Goal: Information Seeking & Learning: Learn about a topic

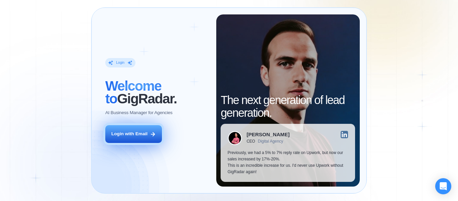
click at [136, 137] on div "Login with Email" at bounding box center [129, 134] width 36 height 6
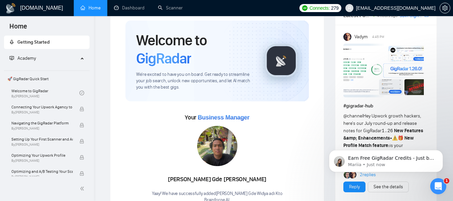
scroll to position [34, 0]
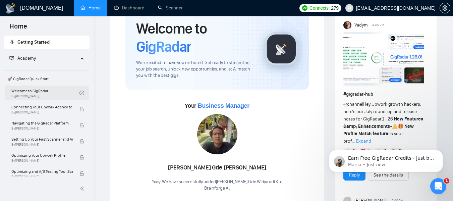
click at [31, 93] on link "Welcome to GigRadar By Vlad Timinsky" at bounding box center [45, 93] width 68 height 15
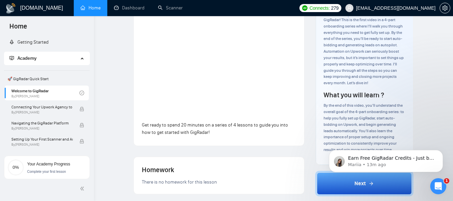
scroll to position [67, 0]
click at [324, 179] on body "Earn Free GigRadar Credits - Just by Sharing Your Story! 💬 Want more credits fo…" at bounding box center [386, 160] width 129 height 42
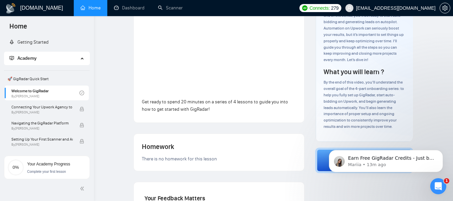
scroll to position [101, 0]
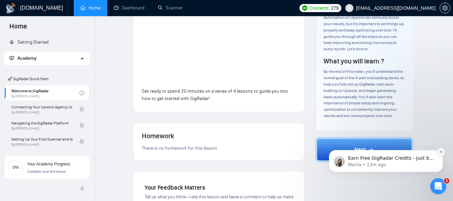
click at [440, 152] on icon "Dismiss notification" at bounding box center [442, 152] width 4 height 4
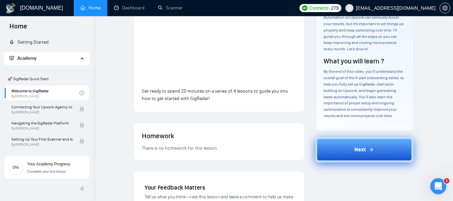
click at [370, 151] on icon at bounding box center [371, 149] width 5 height 5
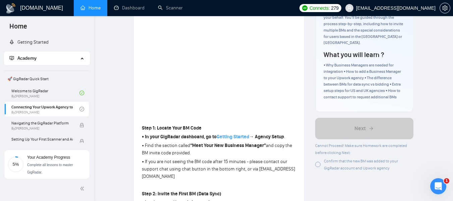
click at [239, 138] on strong "Getting Started" at bounding box center [233, 137] width 33 height 6
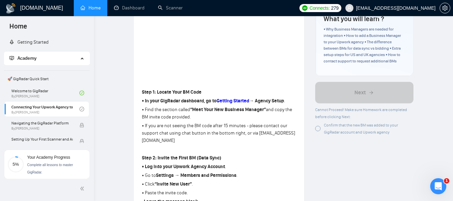
scroll to position [134, 0]
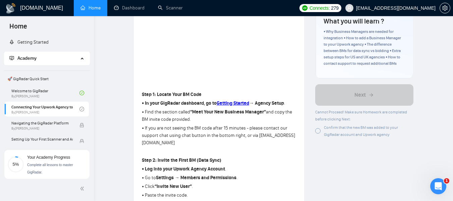
drag, startPoint x: 23, startPoint y: 6, endPoint x: 348, endPoint y: 151, distance: 355.2
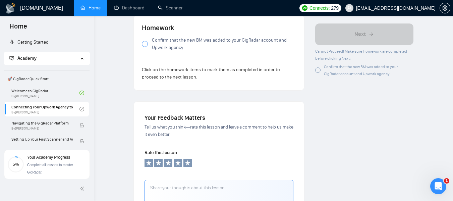
scroll to position [503, 0]
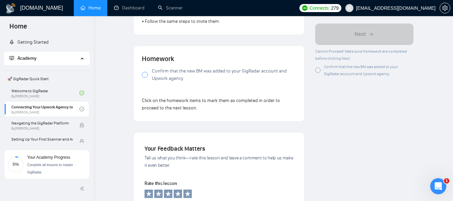
click at [146, 72] on div at bounding box center [145, 75] width 6 height 6
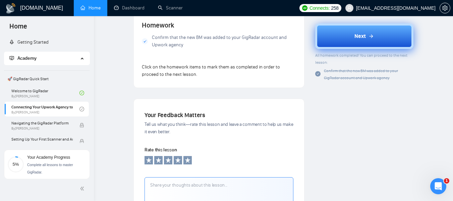
click at [335, 42] on button "Next" at bounding box center [364, 36] width 98 height 26
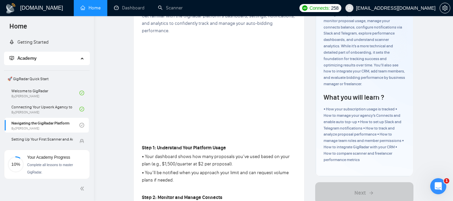
scroll to position [67, 0]
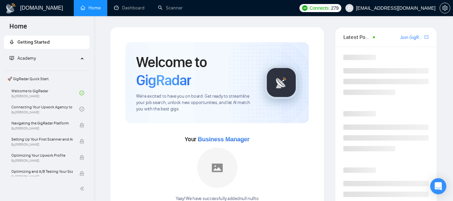
click at [25, 5] on h1 "[DOMAIN_NAME]" at bounding box center [41, 8] width 43 height 16
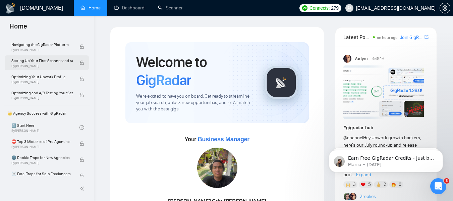
scroll to position [34, 0]
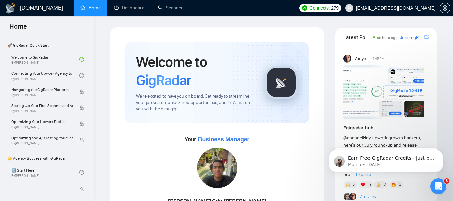
click at [23, 26] on span "Home" at bounding box center [18, 28] width 29 height 14
click at [31, 9] on h1 "GigRadar.io" at bounding box center [41, 8] width 43 height 16
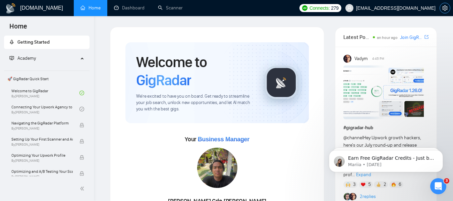
click at [444, 7] on icon "setting" at bounding box center [445, 7] width 5 height 5
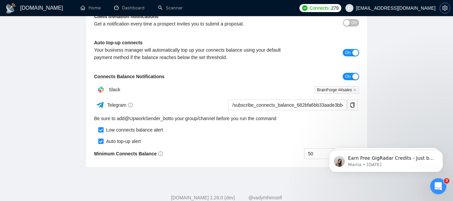
scroll to position [134, 0]
